Goal: Transaction & Acquisition: Register for event/course

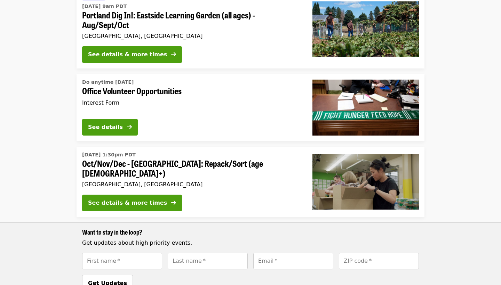
scroll to position [139, 0]
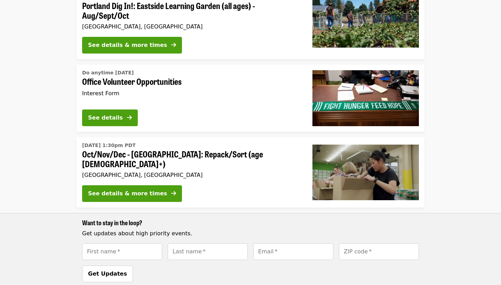
click at [204, 154] on span "Oct/Nov/Dec - [GEOGRAPHIC_DATA]: Repack/Sort (age [DEMOGRAPHIC_DATA]+)" at bounding box center [191, 159] width 219 height 20
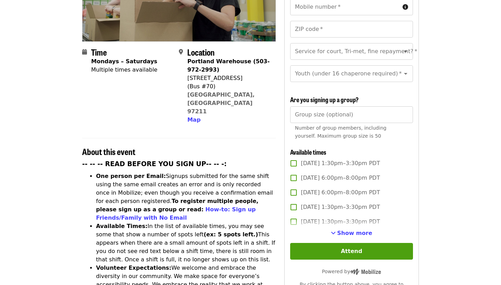
scroll to position [143, 0]
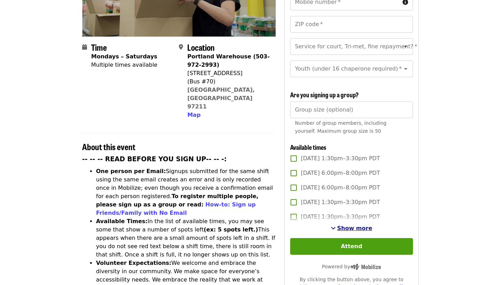
click at [349, 225] on span "Show more" at bounding box center [354, 228] width 35 height 7
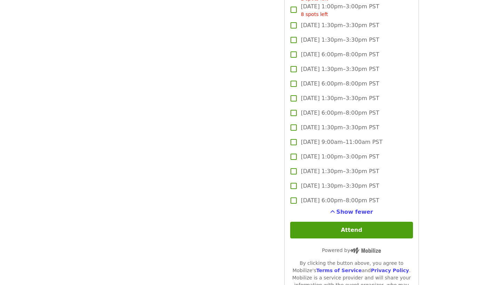
scroll to position [1678, 0]
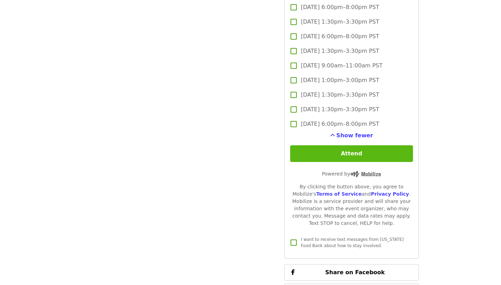
click at [354, 145] on button "Attend" at bounding box center [351, 153] width 123 height 17
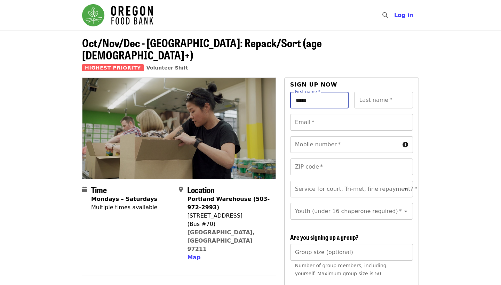
type input "*****"
type input "****"
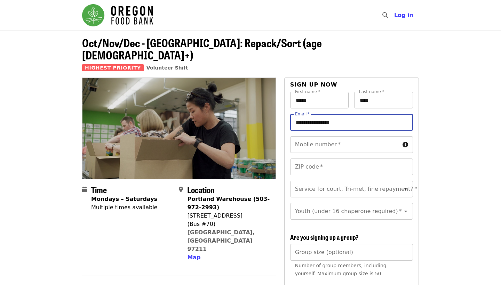
type input "**********"
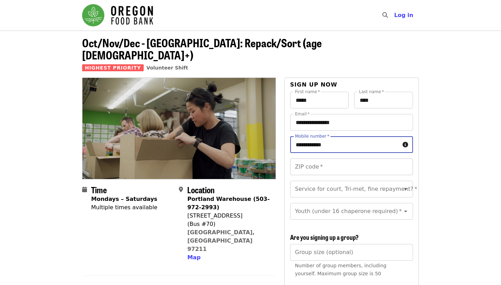
type input "**********"
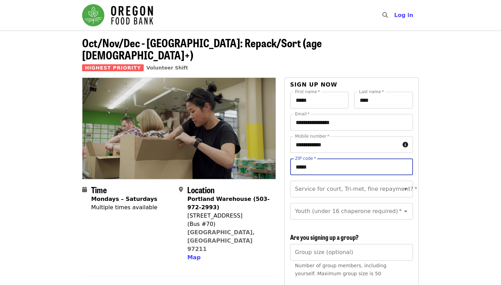
type input "*****"
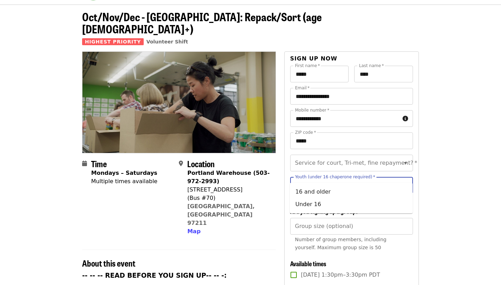
click at [384, 179] on input "Youth (under 16 chaperone required)   *" at bounding box center [343, 185] width 95 height 13
click at [356, 195] on li "16 and older" at bounding box center [351, 192] width 123 height 13
type input "**********"
click at [382, 218] on input "Group size (optional)" at bounding box center [351, 226] width 123 height 17
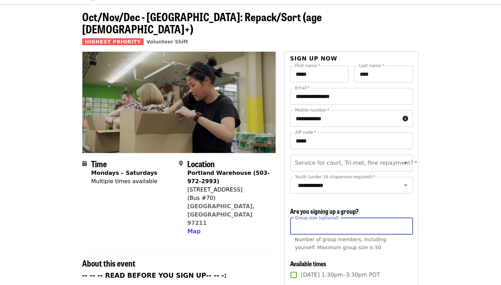
scroll to position [38, 0]
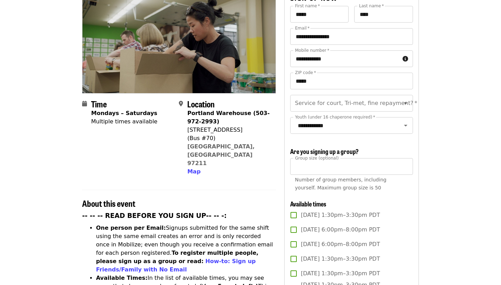
scroll to position [90, 0]
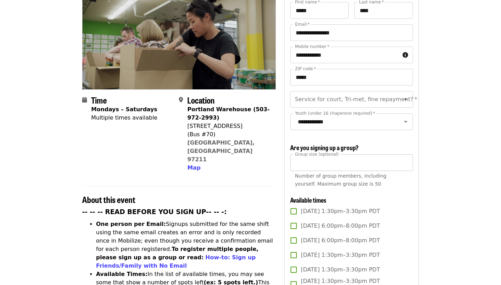
click at [352, 154] on input "**" at bounding box center [351, 162] width 123 height 17
type input "*"
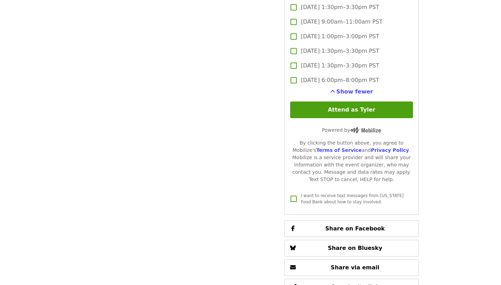
scroll to position [1737, 0]
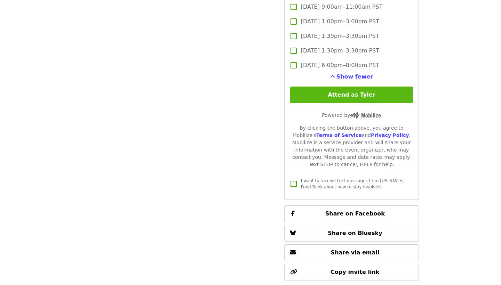
click at [356, 87] on button "Attend as Tyler" at bounding box center [351, 95] width 123 height 17
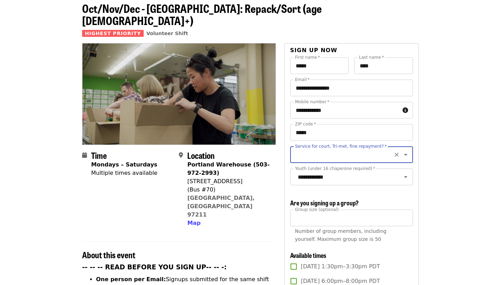
click at [355, 148] on input "Service for court, Tri-met, fine repayment?   *" at bounding box center [343, 154] width 95 height 13
click at [373, 164] on li "No" at bounding box center [351, 161] width 123 height 13
type input "**"
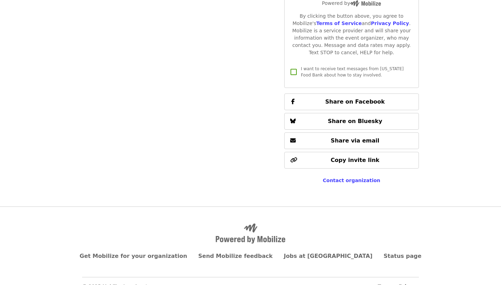
scroll to position [1657, 0]
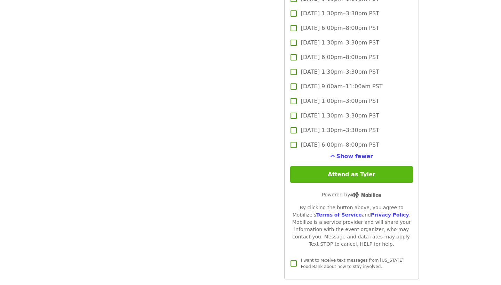
click at [356, 166] on button "Attend as Tyler" at bounding box center [351, 174] width 123 height 17
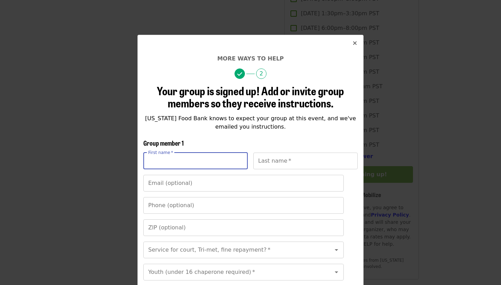
click at [223, 137] on div "Your group is signed up! Add or invite group members so they receive instructio…" at bounding box center [250, 235] width 214 height 300
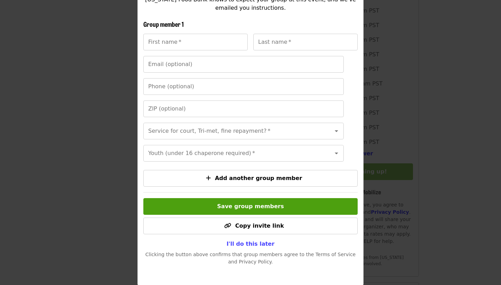
scroll to position [1661, 0]
click at [249, 244] on span "I'll do this later" at bounding box center [250, 244] width 48 height 7
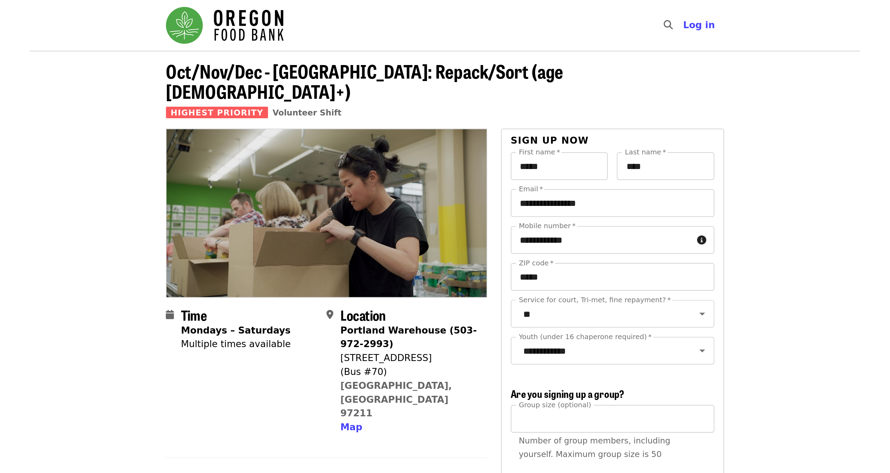
scroll to position [0, 0]
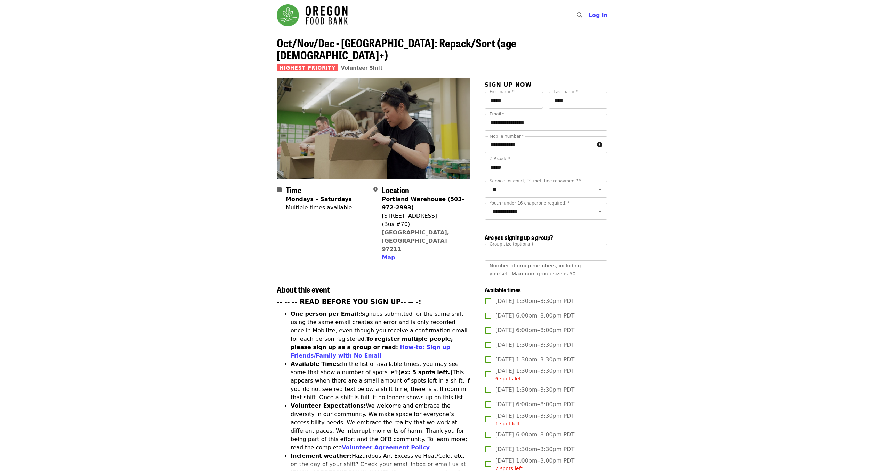
drag, startPoint x: 756, startPoint y: 96, endPoint x: 743, endPoint y: 18, distance: 79.0
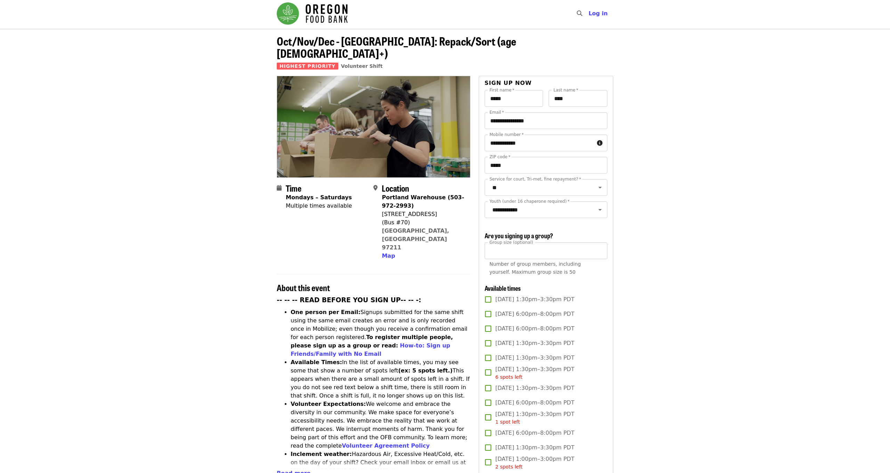
drag, startPoint x: 771, startPoint y: 77, endPoint x: 718, endPoint y: 70, distance: 54.0
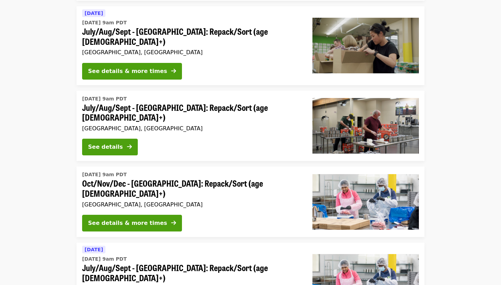
scroll to position [538, 0]
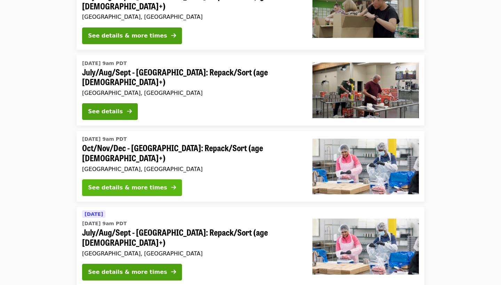
click at [139, 184] on div "See details & more times" at bounding box center [127, 188] width 79 height 8
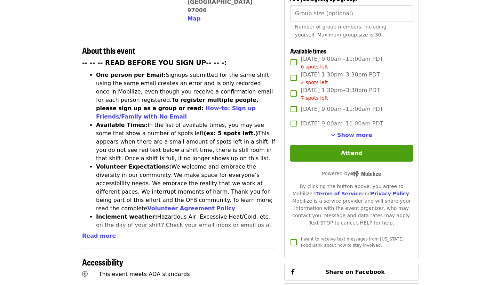
scroll to position [255, 0]
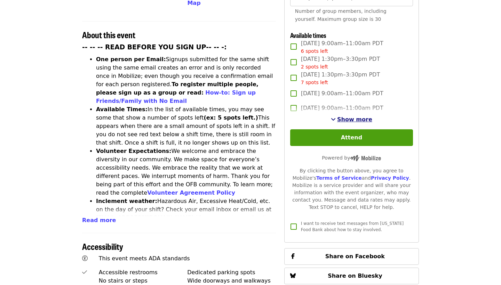
click at [355, 116] on span "Show more" at bounding box center [354, 119] width 35 height 7
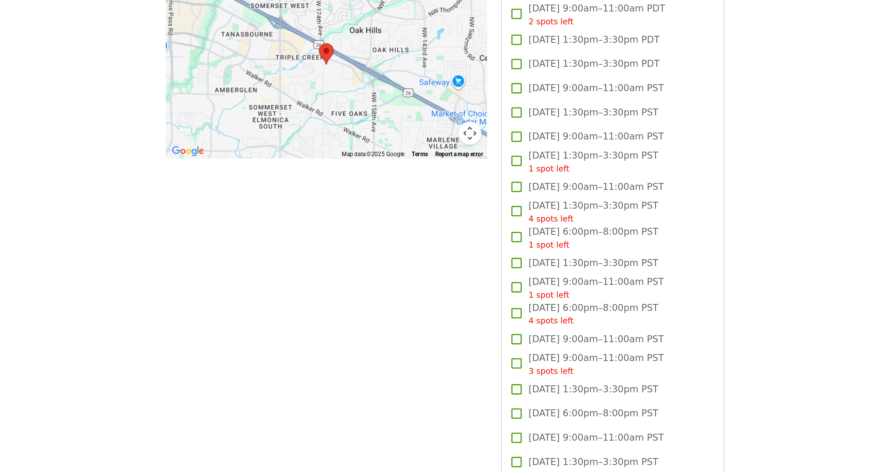
scroll to position [641, 0]
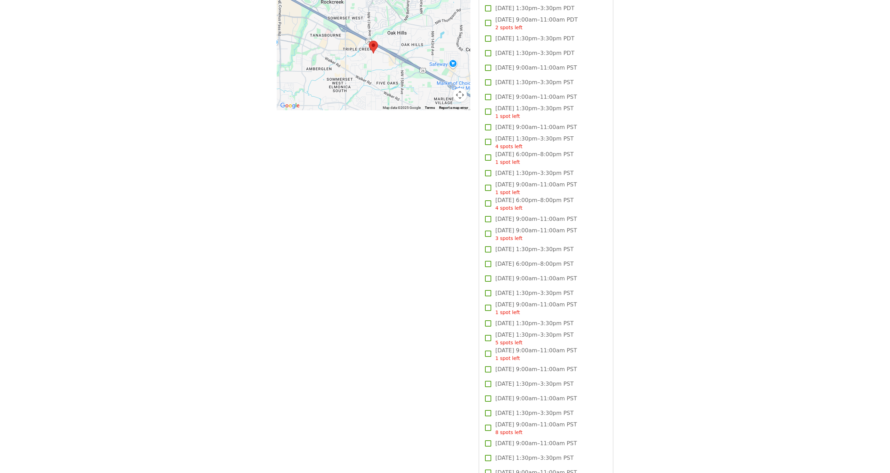
click at [500, 213] on article "Oct/Nov/Dec - [GEOGRAPHIC_DATA]: Repack/Sort (age [DEMOGRAPHIC_DATA]+) Highest …" at bounding box center [445, 279] width 890 height 1781
click at [500, 190] on article "Oct/Nov/Dec - [GEOGRAPHIC_DATA]: Repack/Sort (age [DEMOGRAPHIC_DATA]+) Highest …" at bounding box center [445, 279] width 890 height 1781
drag, startPoint x: 307, startPoint y: 138, endPoint x: 265, endPoint y: 74, distance: 76.5
click at [306, 138] on div "Time Mondays – Saturdays Multiple times available Location [GEOGRAPHIC_DATA] (5…" at bounding box center [374, 294] width 194 height 1717
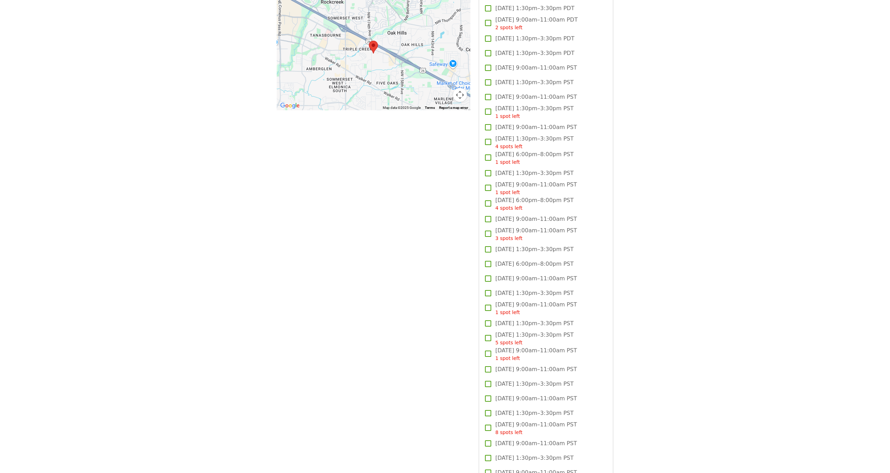
click at [500, 88] on article "Oct/Nov/Dec - [GEOGRAPHIC_DATA]: Repack/Sort (age [DEMOGRAPHIC_DATA]+) Highest …" at bounding box center [445, 279] width 890 height 1781
